Goal: Task Accomplishment & Management: Use online tool/utility

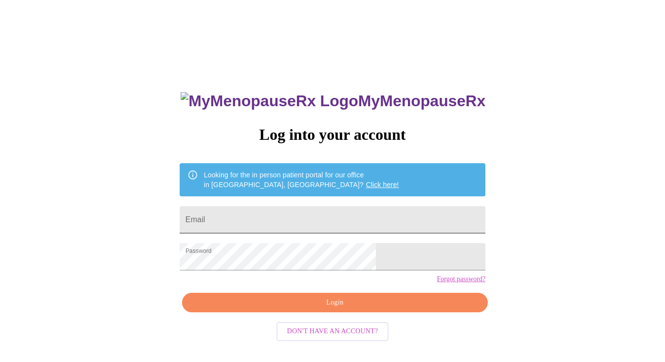
click at [285, 218] on input "Email" at bounding box center [333, 219] width 306 height 27
type input "[EMAIL_ADDRESS][DOMAIN_NAME]"
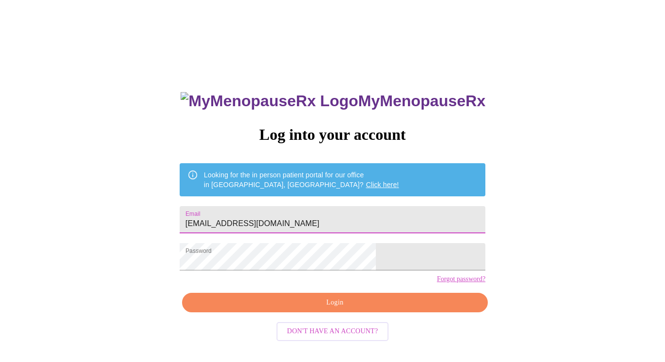
click at [335, 309] on span "Login" at bounding box center [334, 303] width 283 height 12
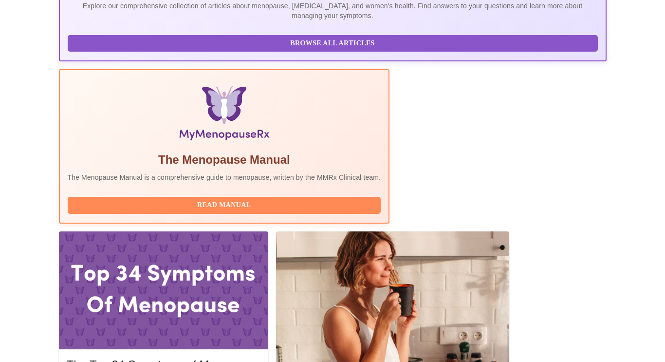
scroll to position [260, 0]
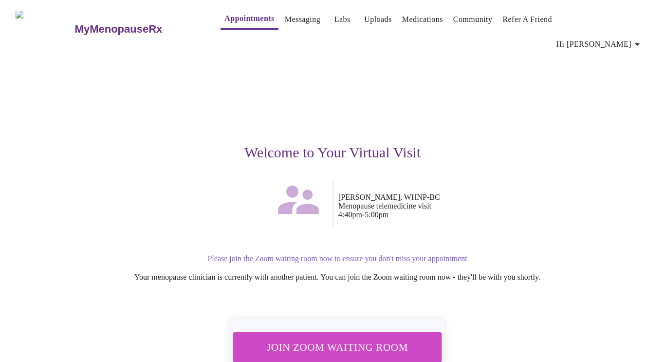
click at [344, 338] on span "Join Zoom Waiting Room" at bounding box center [337, 347] width 183 height 18
